Goal: Information Seeking & Learning: Learn about a topic

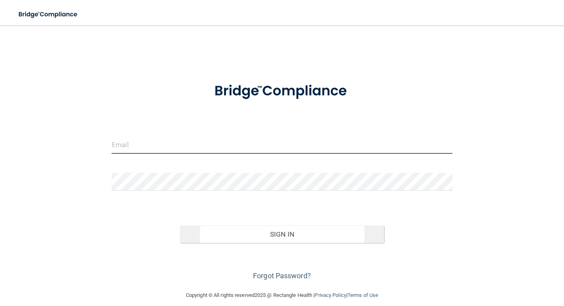
type input "[EMAIL_ADDRESS][DOMAIN_NAME]"
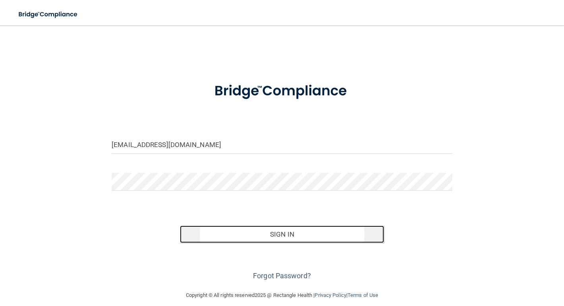
click at [225, 235] on button "Sign In" at bounding box center [282, 234] width 204 height 17
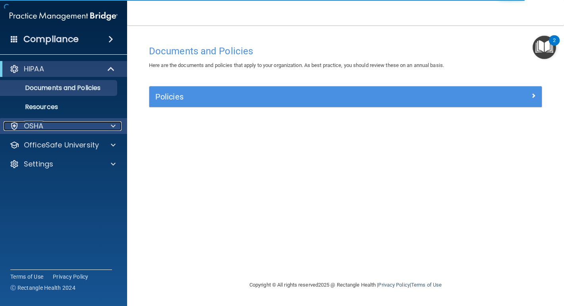
click at [114, 128] on span at bounding box center [113, 126] width 5 height 10
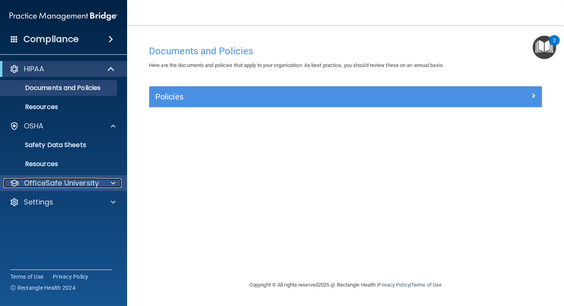
click at [87, 185] on p "OfficeSafe University" at bounding box center [61, 184] width 75 height 10
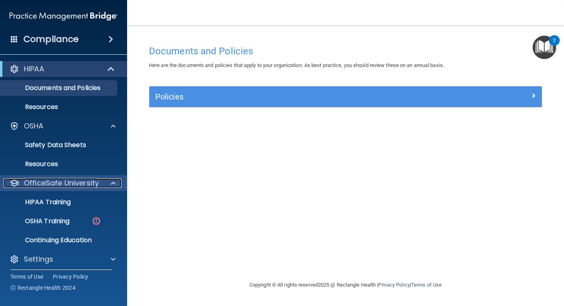
scroll to position [4, 0]
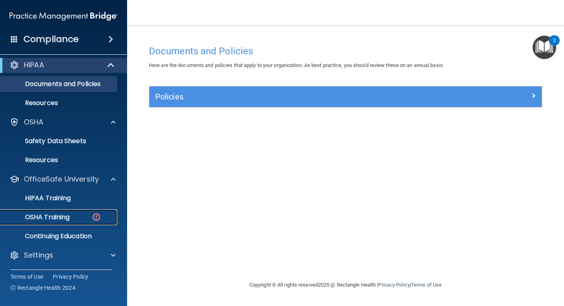
click at [65, 219] on p "OSHA Training" at bounding box center [37, 217] width 64 height 8
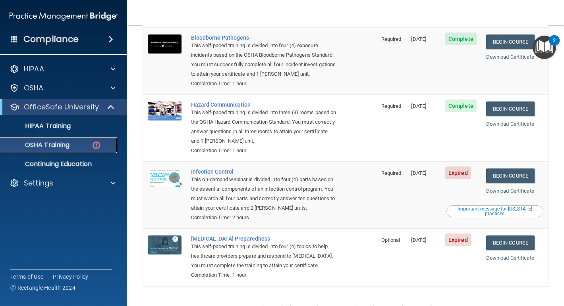
scroll to position [105, 0]
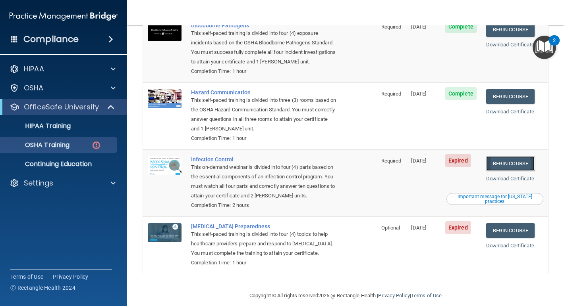
click at [515, 157] on link "Begin Course" at bounding box center [510, 163] width 48 height 15
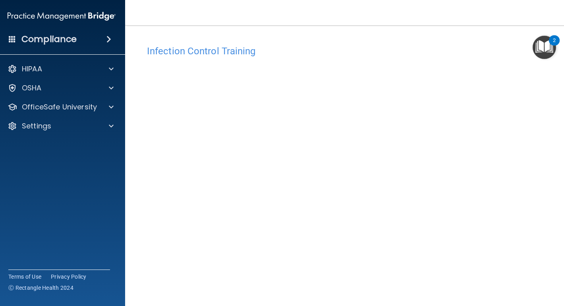
scroll to position [33, 0]
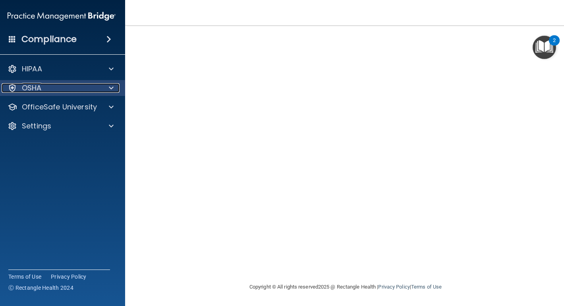
click at [29, 89] on p "OSHA" at bounding box center [32, 88] width 20 height 10
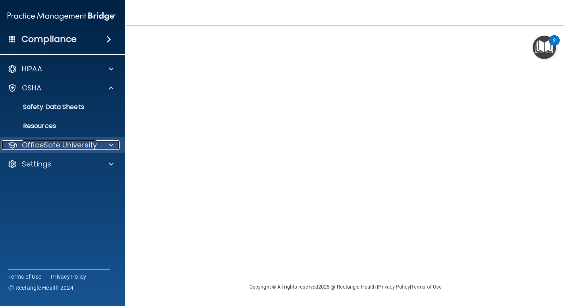
click at [63, 148] on p "OfficeSafe University" at bounding box center [59, 145] width 75 height 10
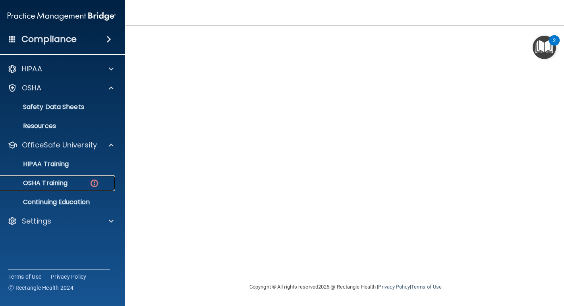
click at [65, 185] on p "OSHA Training" at bounding box center [35, 183] width 64 height 8
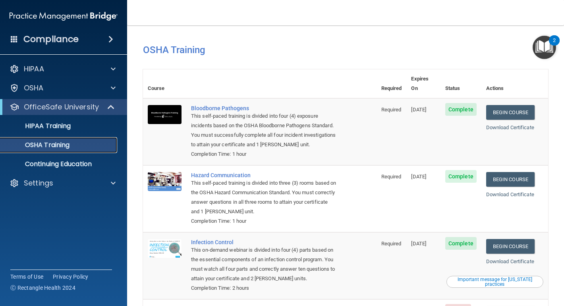
scroll to position [83, 0]
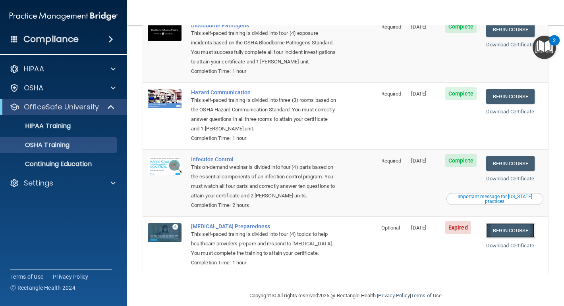
click at [510, 223] on link "Begin Course" at bounding box center [510, 230] width 48 height 15
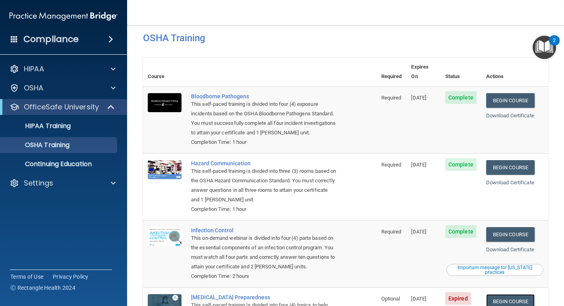
scroll to position [0, 0]
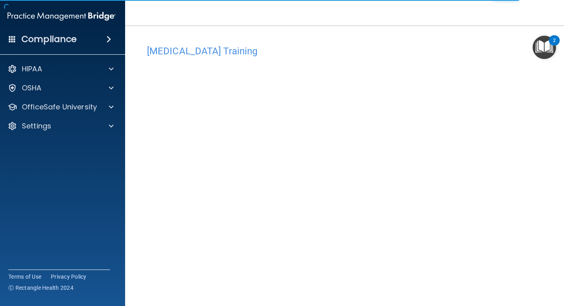
scroll to position [33, 0]
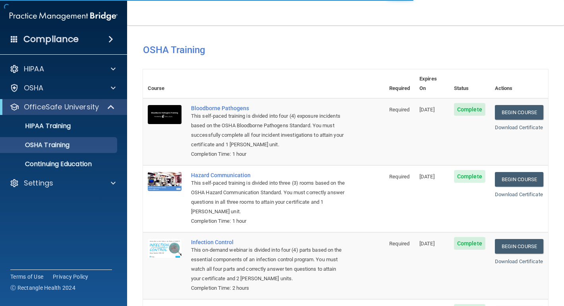
click at [244, 150] on div "Completion Time: 1 hour" at bounding box center [268, 155] width 154 height 10
